Goal: Learn about a topic

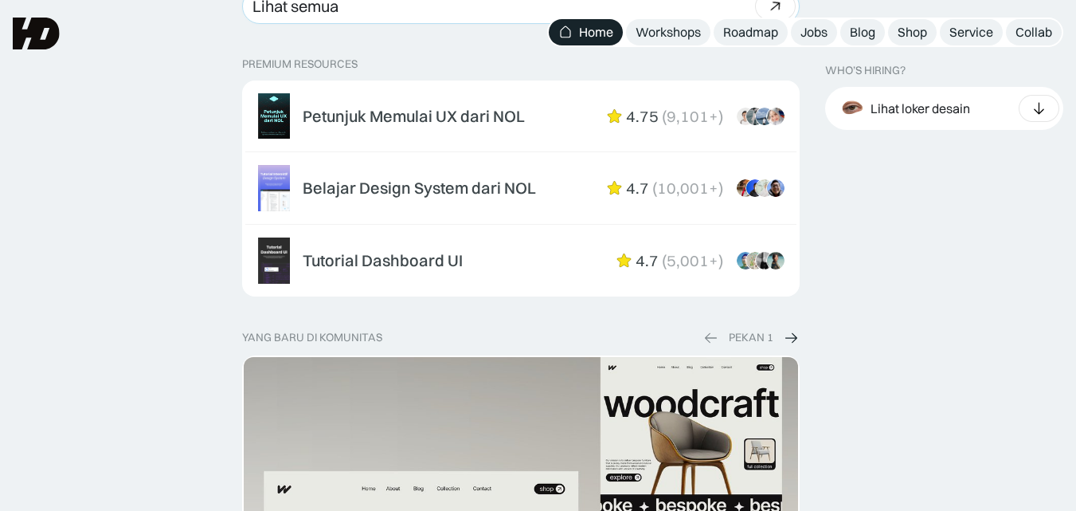
scroll to position [2515, 0]
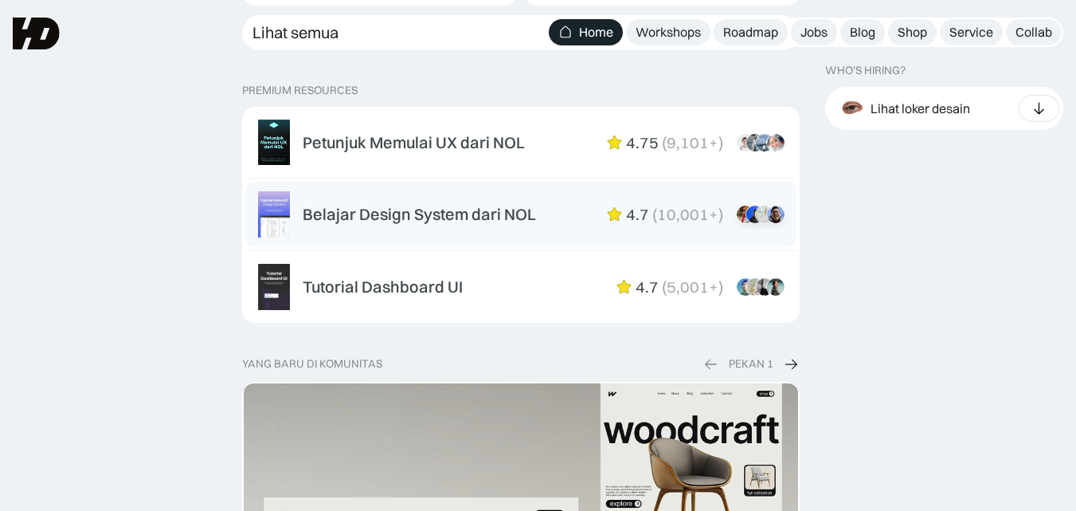
click at [494, 220] on div "Belajar Design System dari NOL" at bounding box center [419, 214] width 233 height 19
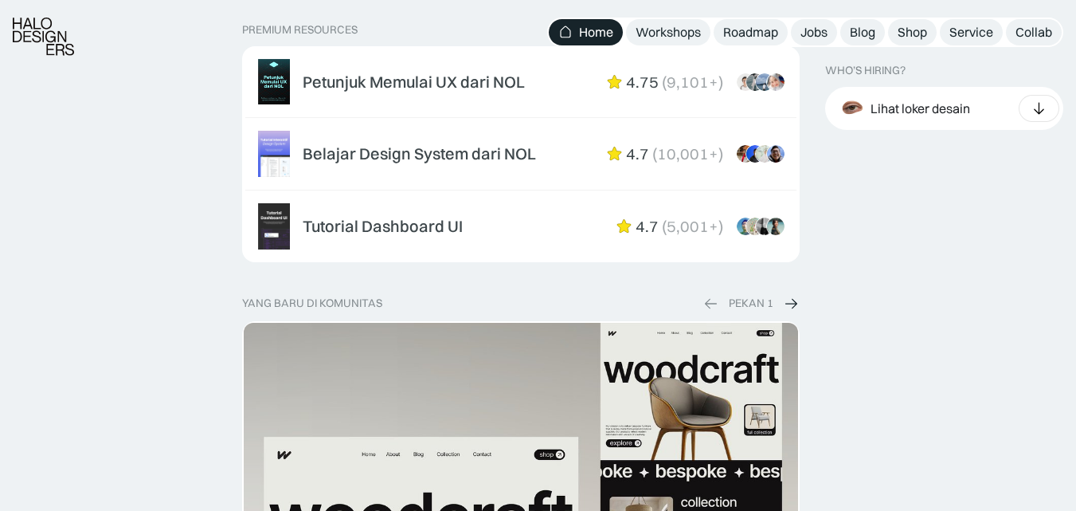
scroll to position [2582, 0]
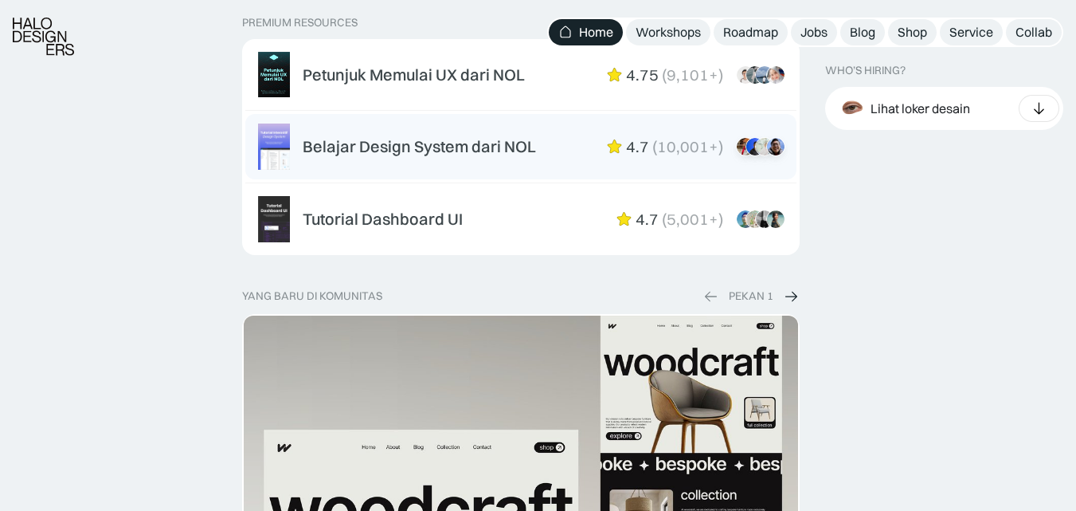
click at [467, 158] on div "Belajar Design System dari NOL 4.7 ( 10,001+ ) “Aku suka interactive tutorial g…" at bounding box center [521, 146] width 526 height 46
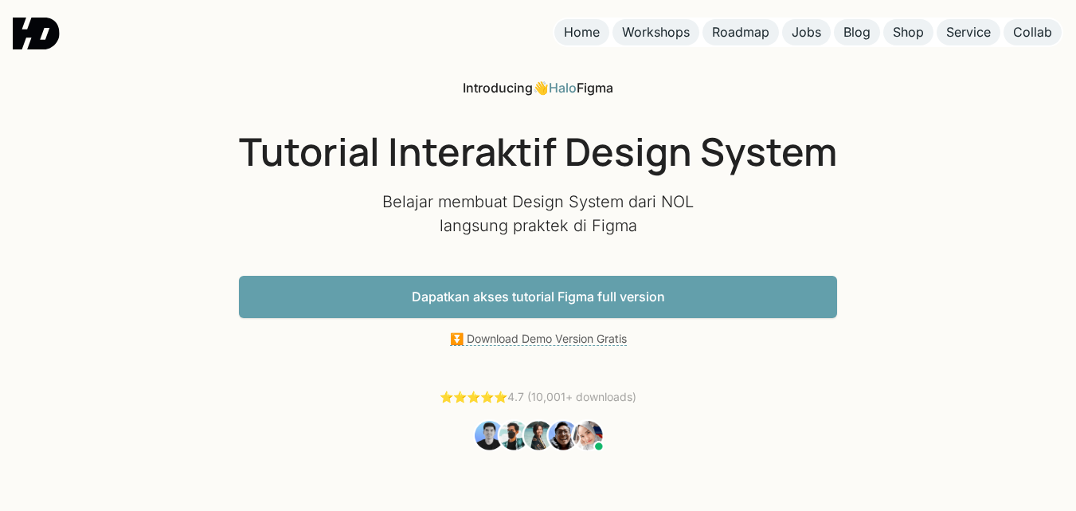
click at [712, 303] on link "Dapatkan akses tutorial Figma full version" at bounding box center [538, 297] width 598 height 42
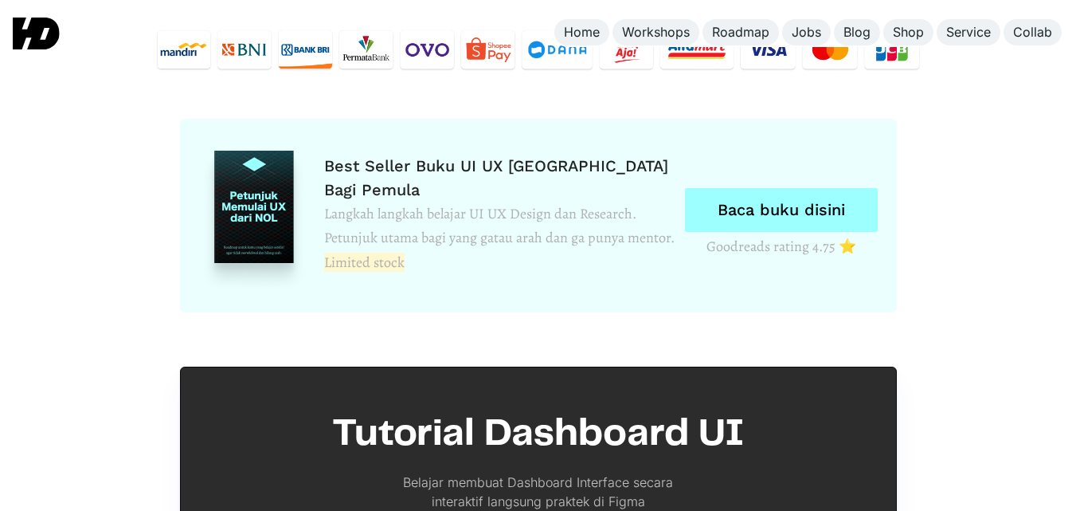
scroll to position [7332, 0]
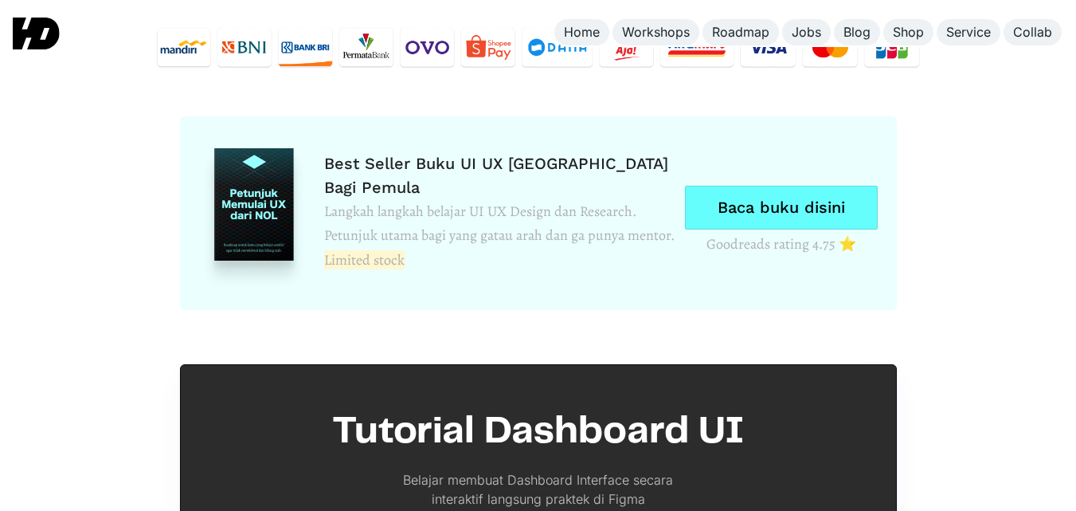
click at [722, 186] on link "Baca buku disini" at bounding box center [781, 208] width 193 height 44
